Goal: Book appointment/travel/reservation

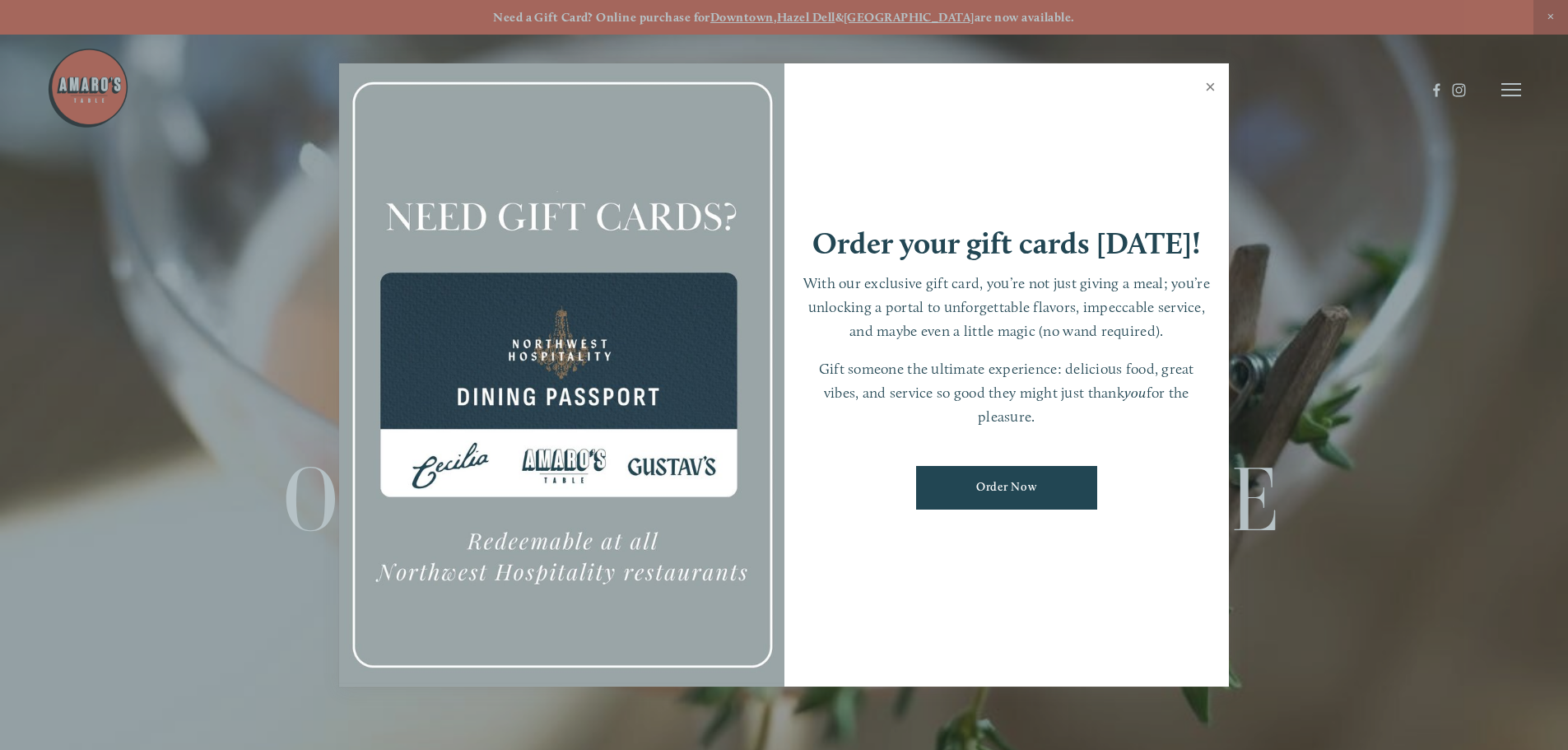
click at [1209, 86] on link "Close" at bounding box center [1210, 88] width 32 height 46
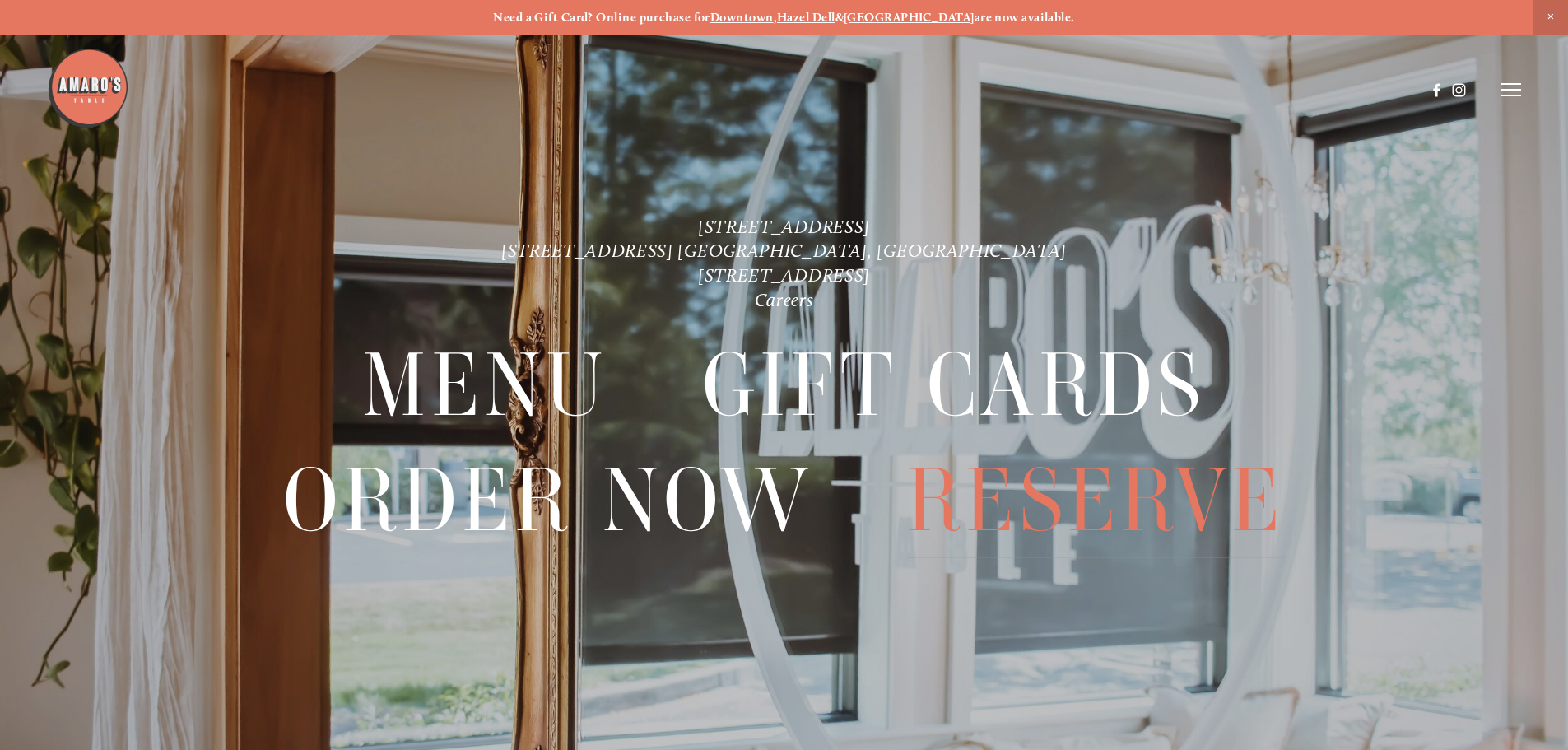
click at [1057, 498] on span "Reserve" at bounding box center [1095, 499] width 378 height 113
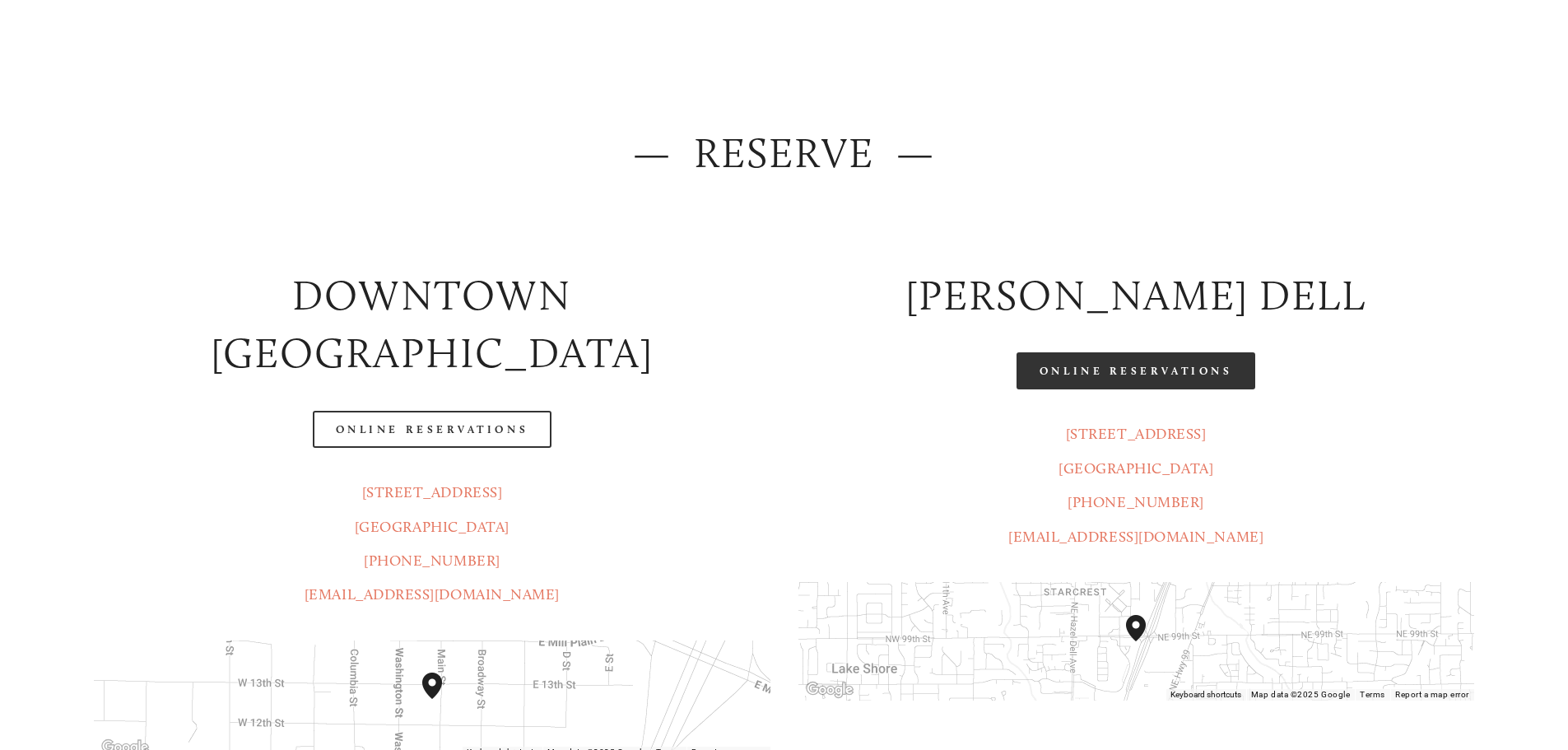
scroll to position [164, 0]
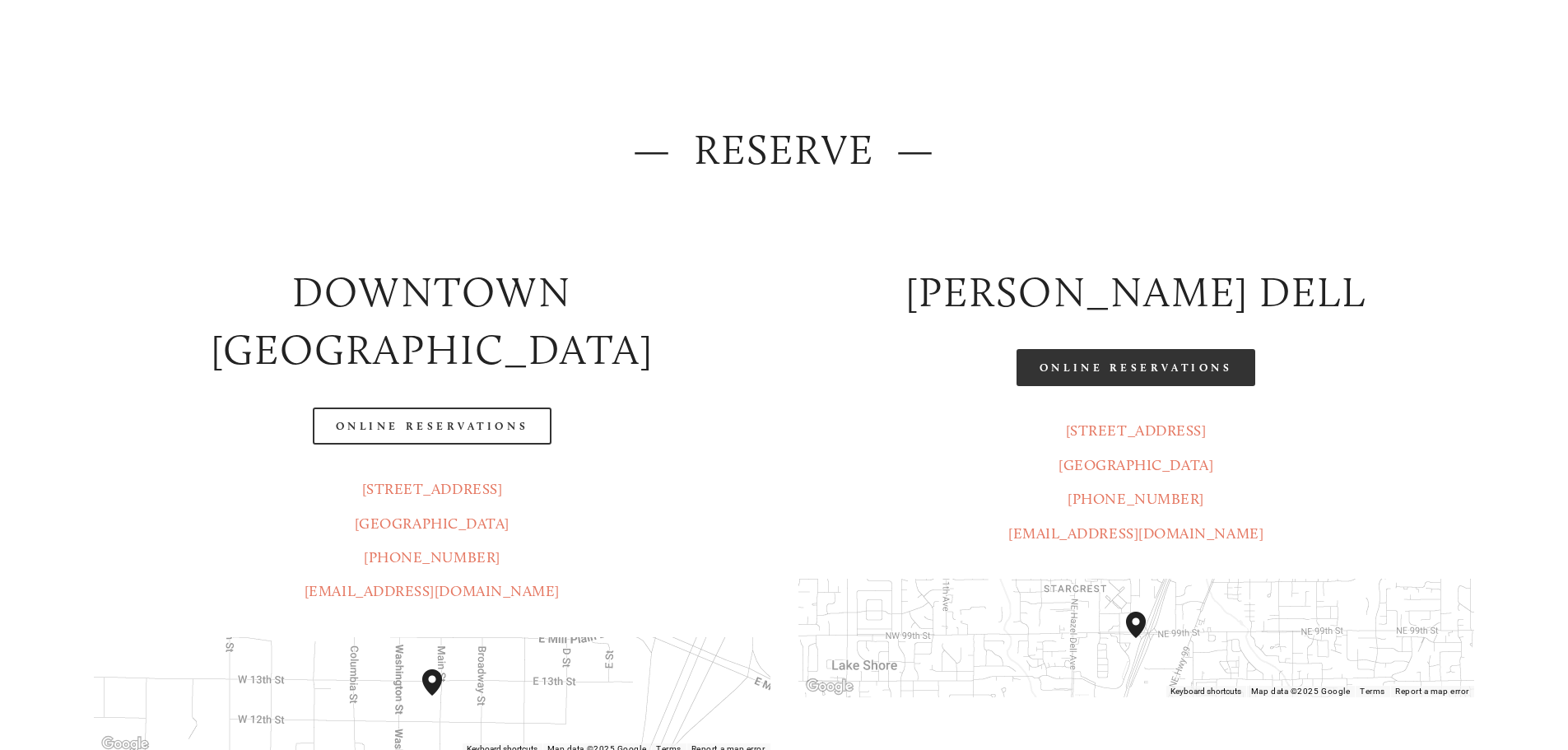
click at [1142, 369] on link "Online Reservations" at bounding box center [1135, 368] width 239 height 37
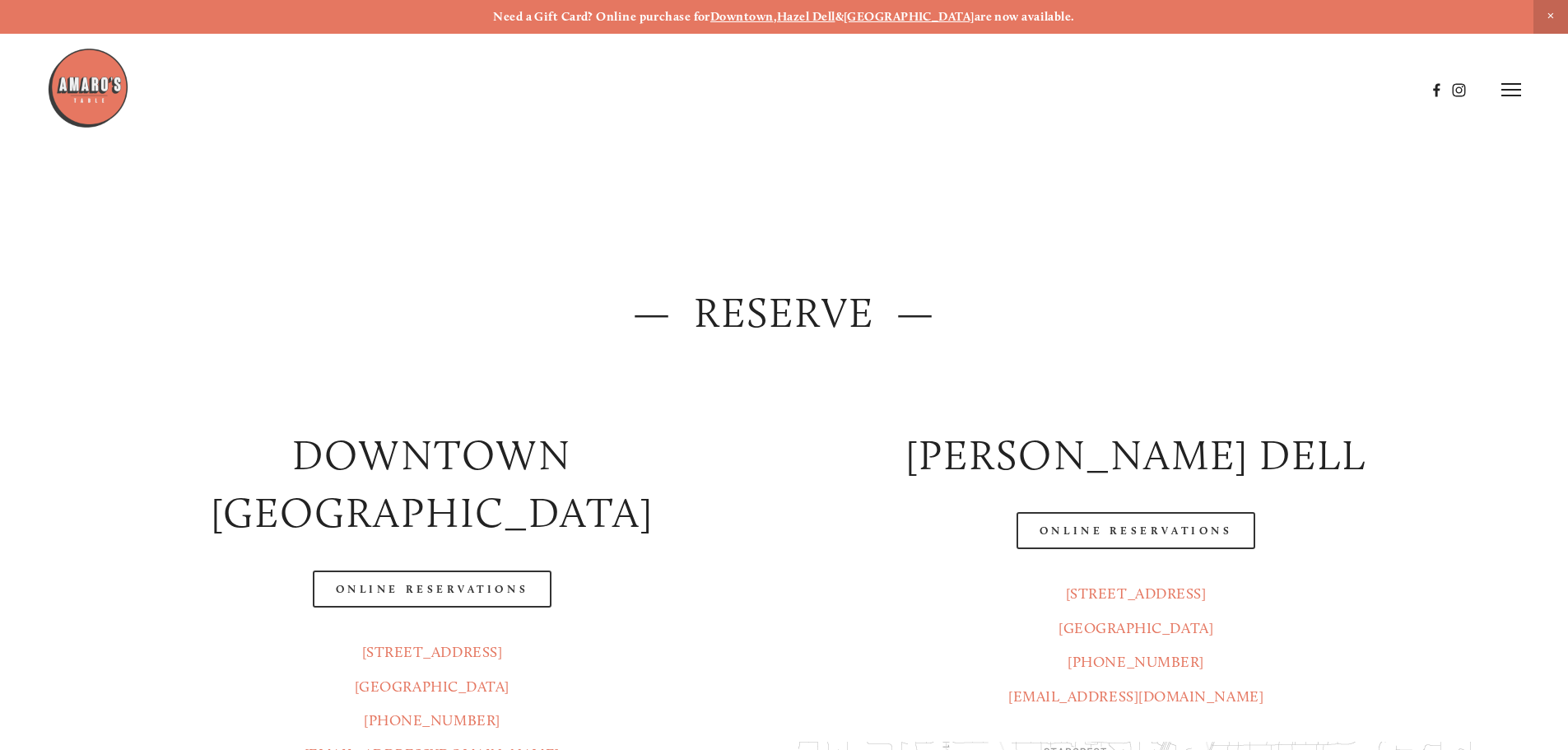
scroll to position [0, 0]
click at [1514, 88] on icon at bounding box center [1510, 89] width 19 height 15
click at [1159, 93] on span "Menu" at bounding box center [1165, 88] width 34 height 16
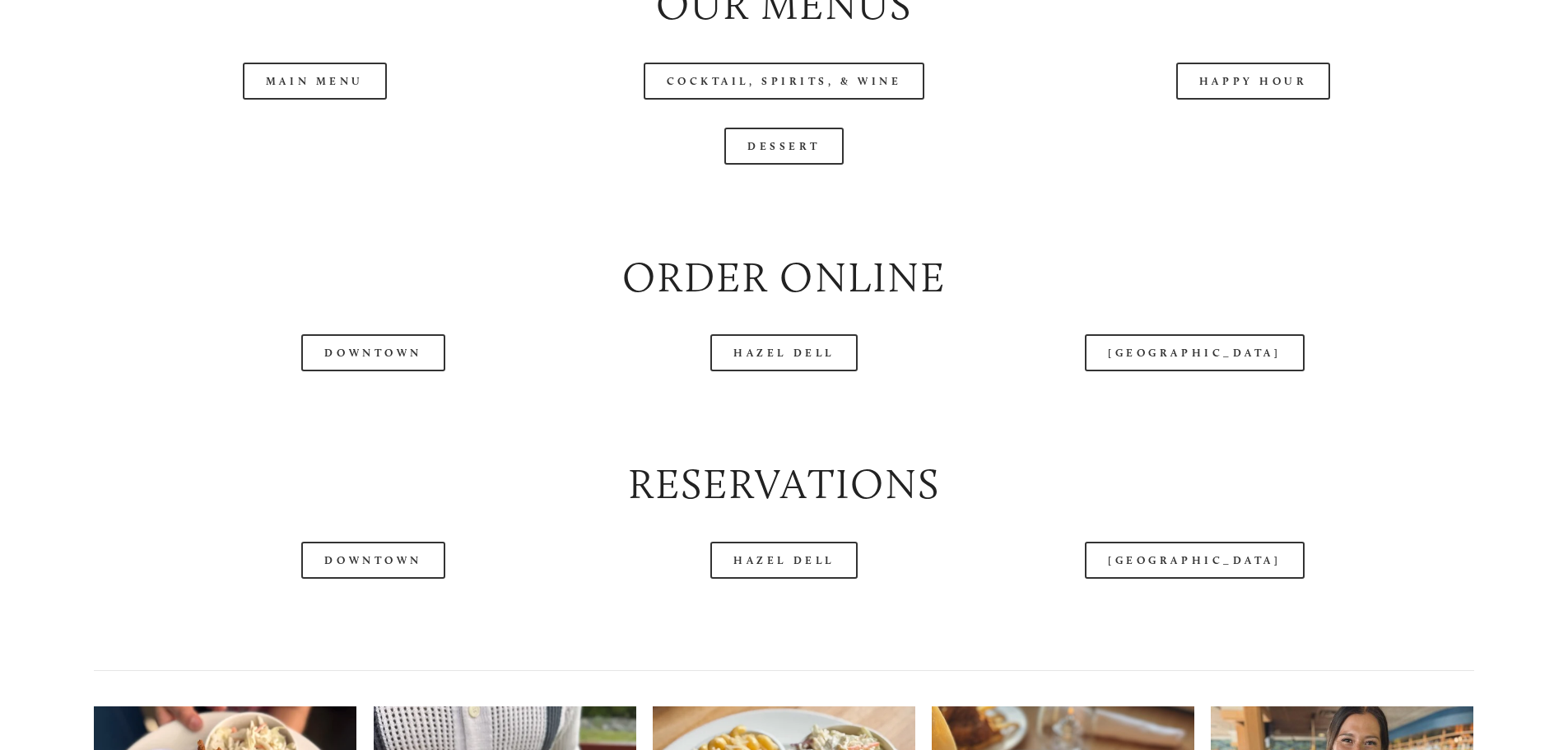
scroll to position [1975, 0]
click at [335, 138] on header "Menu Order Now Visit Gallery 0" at bounding box center [784, 48] width 1474 height 180
click at [343, 99] on link "Main Menu" at bounding box center [315, 80] width 144 height 37
